Goal: Communication & Community: Share content

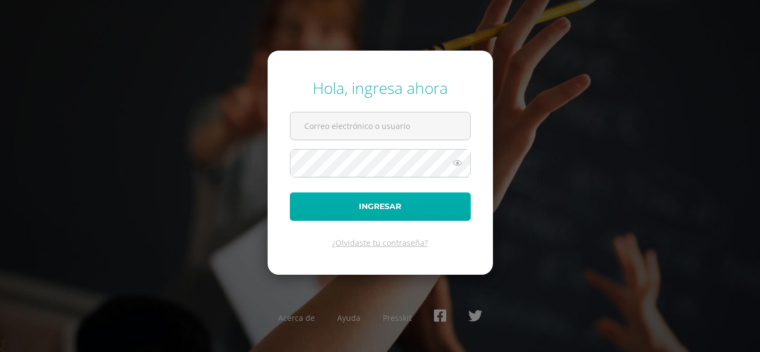
type input "[EMAIL_ADDRESS][DOMAIN_NAME]"
click at [381, 209] on button "Ingresar" at bounding box center [380, 207] width 181 height 28
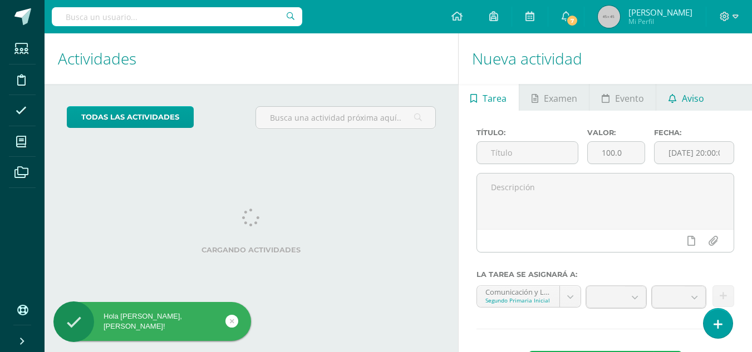
click at [692, 98] on span "Aviso" at bounding box center [693, 98] width 22 height 27
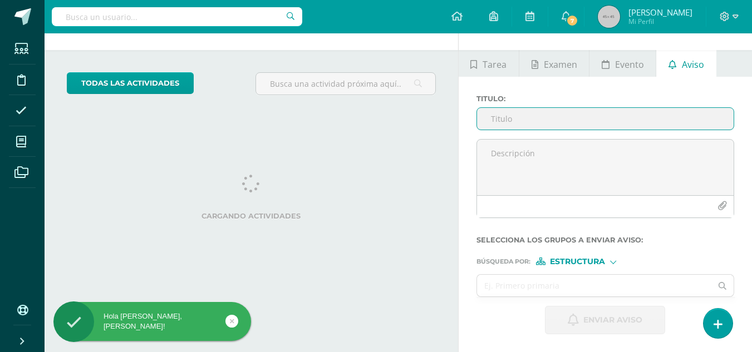
click at [518, 119] on input "Titulo :" at bounding box center [605, 119] width 257 height 22
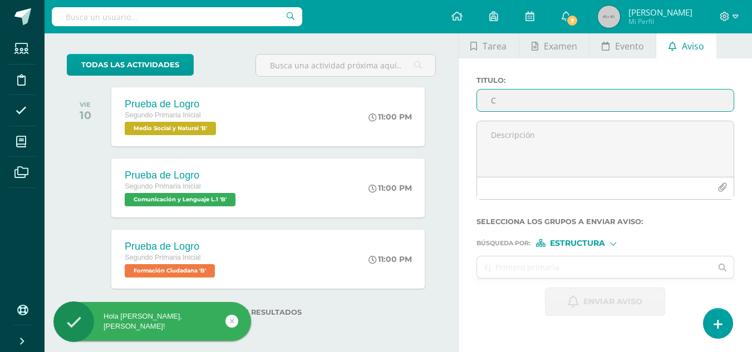
scroll to position [52, 0]
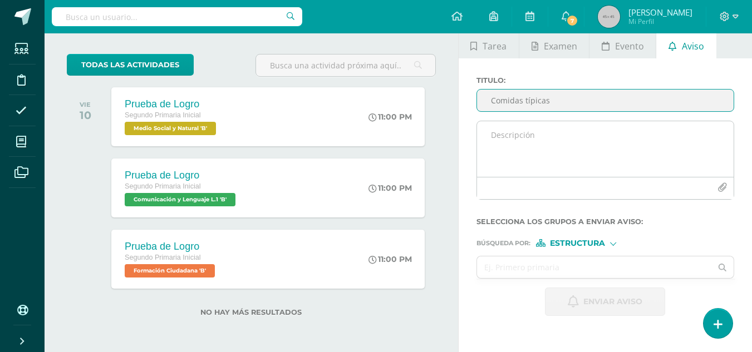
type input "Comidas típicas"
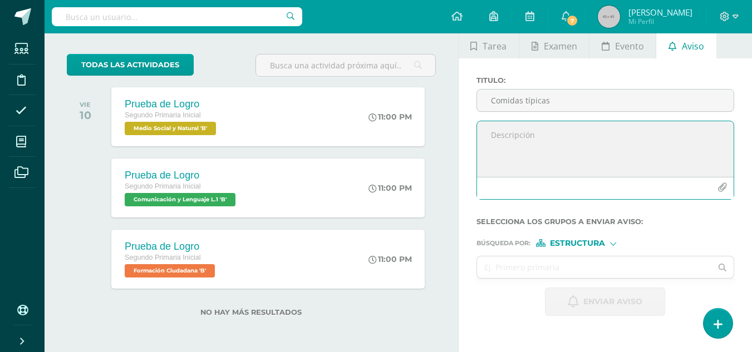
click at [507, 140] on textarea at bounding box center [605, 149] width 257 height 56
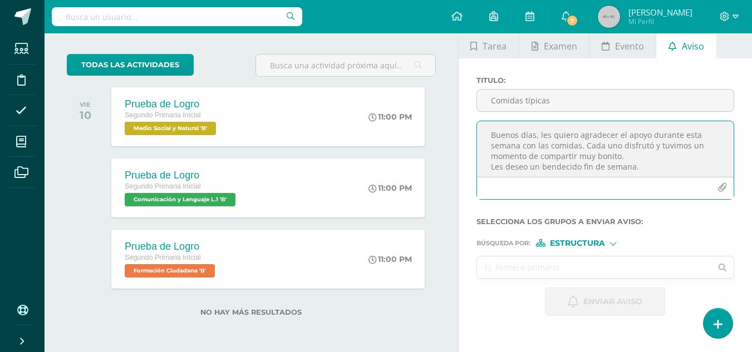
type textarea "Buenos días, les quiero agradecer el apoyo durante esta semana con las comidas.…"
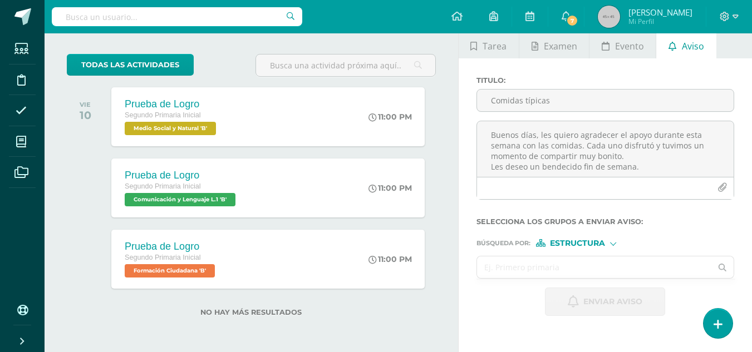
click at [610, 267] on input "text" at bounding box center [594, 268] width 235 height 22
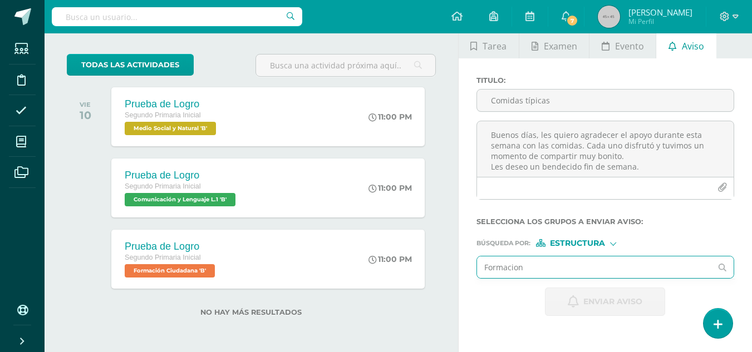
type input "Formacion"
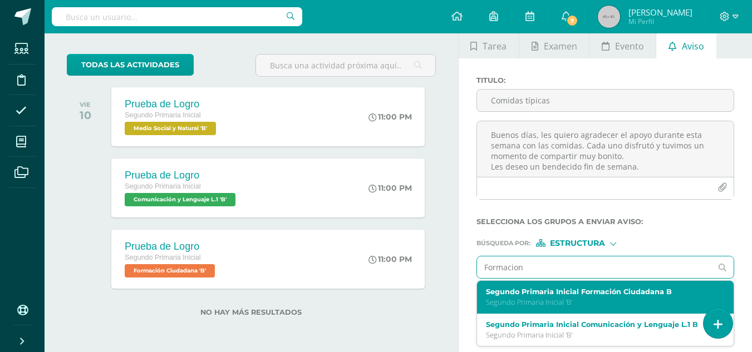
click at [555, 292] on label "Segundo Primaria Inicial Formación Ciudadana B" at bounding box center [600, 292] width 229 height 8
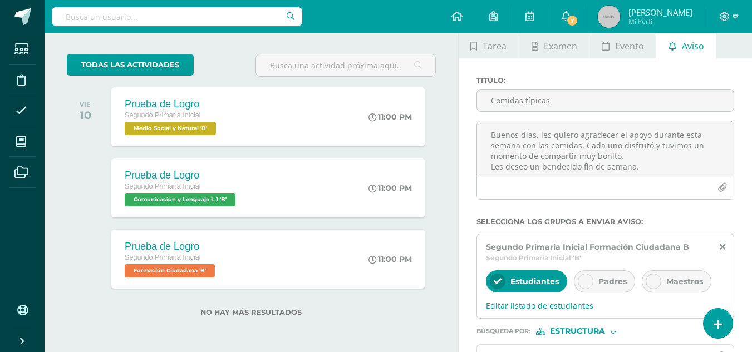
click at [615, 274] on div "Padres" at bounding box center [604, 281] width 61 height 22
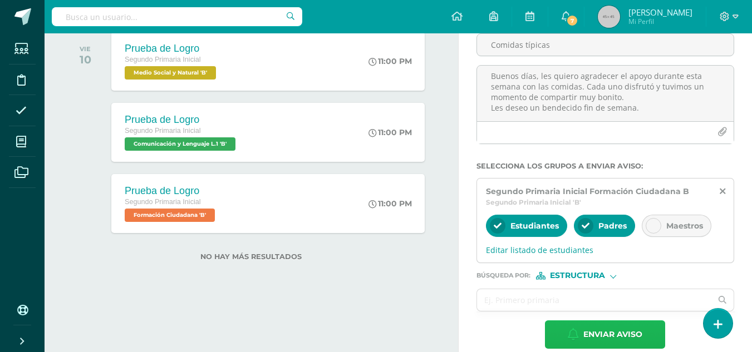
click at [610, 333] on span "Enviar aviso" at bounding box center [612, 334] width 59 height 27
